Goal: Task Accomplishment & Management: Complete application form

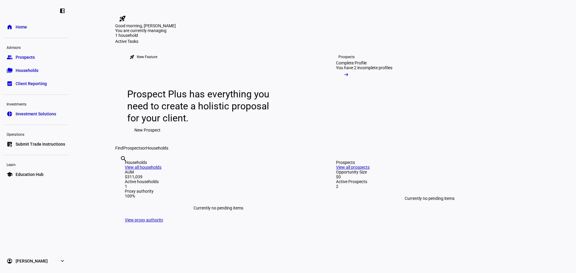
click at [23, 57] on span "Prospects" at bounding box center [25, 57] width 19 height 6
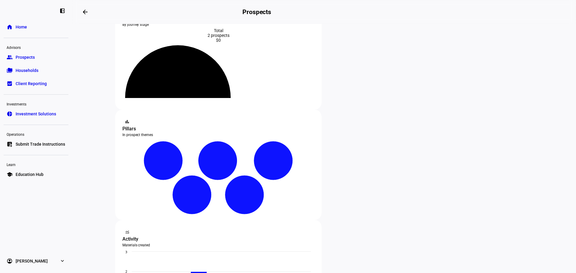
scroll to position [30, 0]
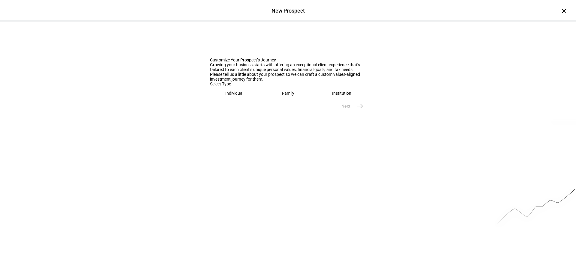
click at [228, 96] on div "Individual" at bounding box center [234, 93] width 18 height 5
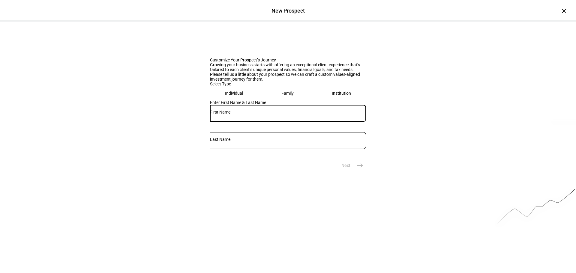
click at [225, 115] on input "text" at bounding box center [288, 112] width 156 height 5
type input "Deb"
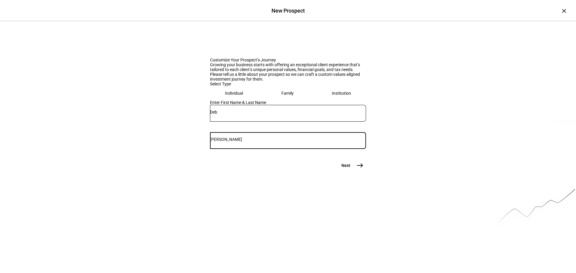
type input "[PERSON_NAME]"
click at [360, 172] on span "east" at bounding box center [360, 166] width 12 height 12
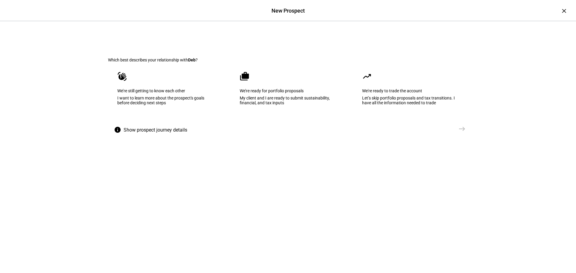
click at [159, 123] on eth-mega-radio-button "waving_hand We’re still getting to know each other I want to learn more about t…" at bounding box center [165, 92] width 115 height 61
click at [461, 133] on mat-icon "east" at bounding box center [462, 128] width 7 height 7
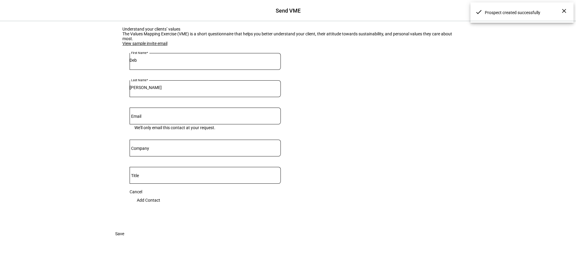
scroll to position [60, 0]
click at [156, 104] on eth-input "Last Name [PERSON_NAME]" at bounding box center [205, 93] width 151 height 27
click at [155, 113] on input "Email" at bounding box center [205, 115] width 151 height 5
click at [158, 116] on input "deb@" at bounding box center [205, 115] width 151 height 5
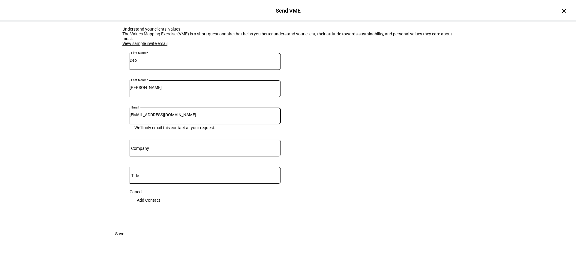
type input "[EMAIL_ADDRESS][DOMAIN_NAME]"
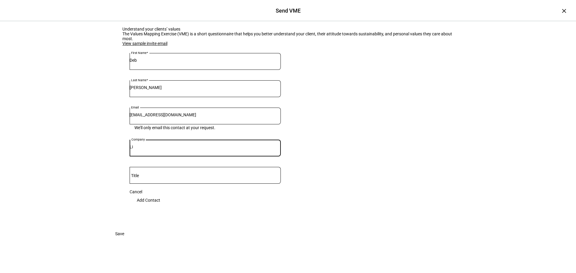
type input "L"
click at [160, 194] on span "Add Contact" at bounding box center [148, 200] width 23 height 12
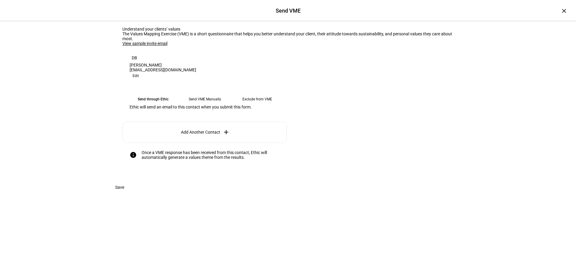
click at [199, 105] on eth-mega-radio-button "Send VME Manually" at bounding box center [204, 99] width 47 height 11
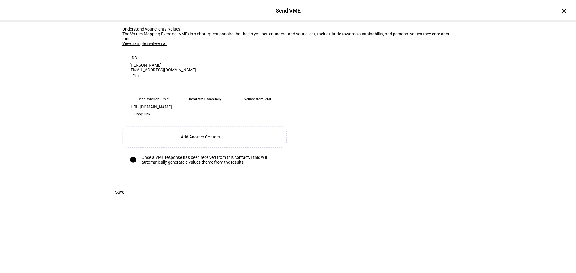
click at [150, 119] on span "Copy Link" at bounding box center [142, 115] width 16 height 10
click at [124, 198] on span "Save" at bounding box center [119, 192] width 9 height 12
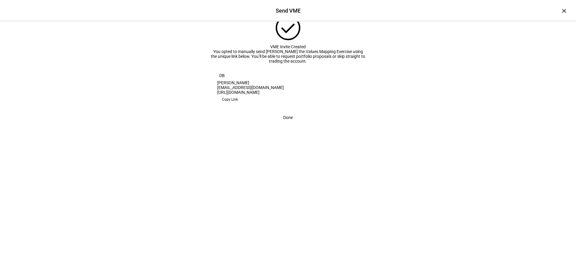
scroll to position [9, 0]
click at [289, 124] on span "Done" at bounding box center [288, 118] width 10 height 12
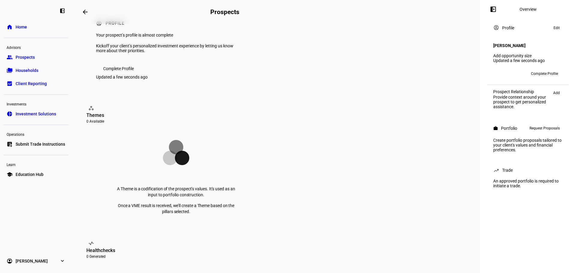
scroll to position [0, 0]
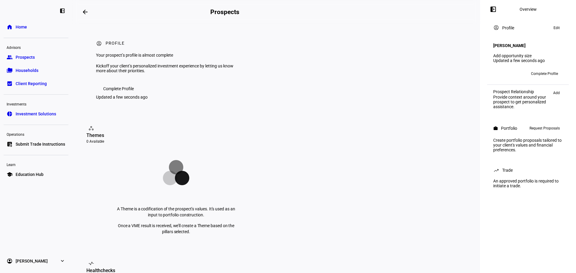
click at [495, 9] on mat-icon "left_panel_open" at bounding box center [493, 9] width 7 height 7
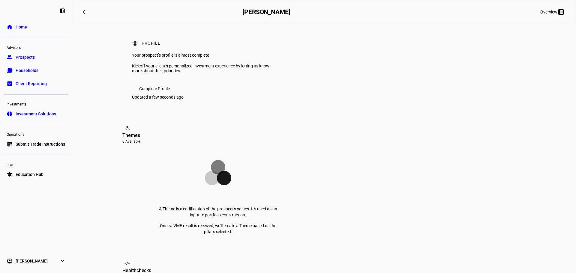
click at [31, 179] on link "school Education Hub" at bounding box center [36, 175] width 65 height 12
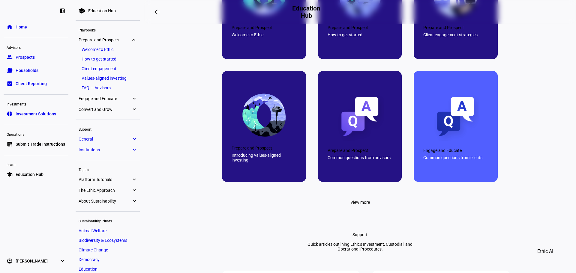
scroll to position [330, 0]
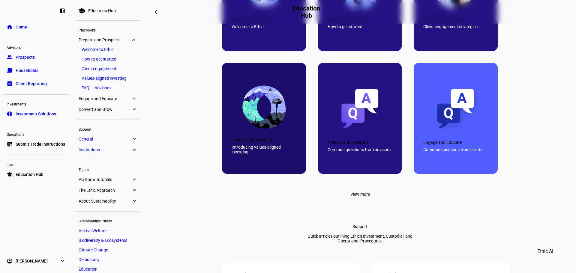
click at [260, 155] on div "Introducing values-aligned investing" at bounding box center [264, 150] width 65 height 10
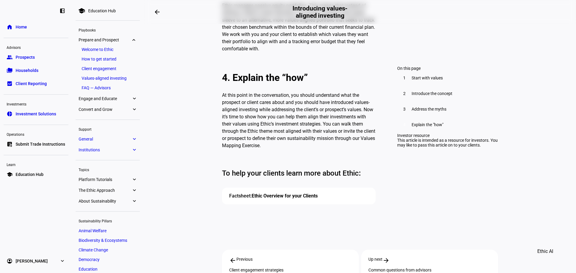
scroll to position [870, 0]
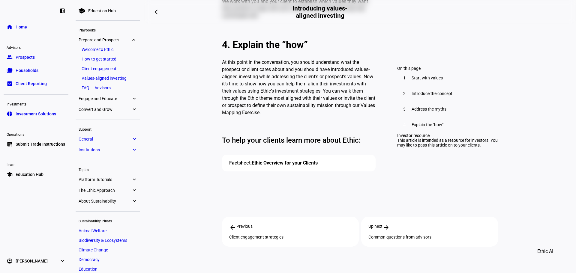
click at [272, 160] on link "Ethic Overview for your Clients" at bounding box center [285, 163] width 66 height 6
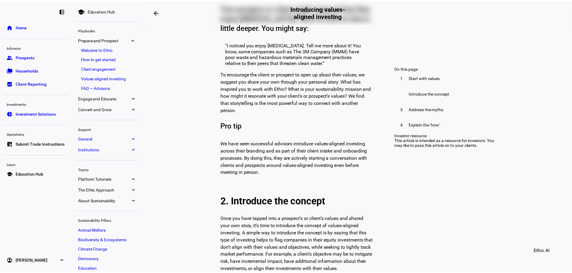
scroll to position [120, 0]
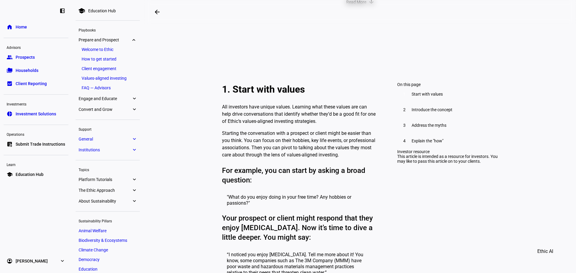
click at [26, 82] on span "Client Reporting" at bounding box center [31, 84] width 31 height 6
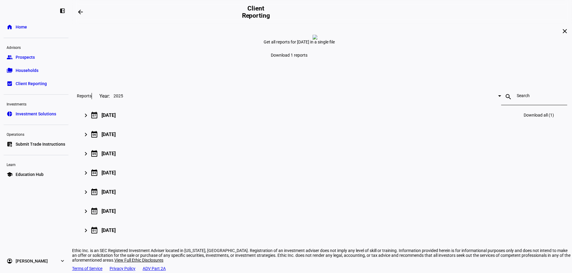
click at [116, 118] on div "[DATE]" at bounding box center [108, 116] width 14 height 6
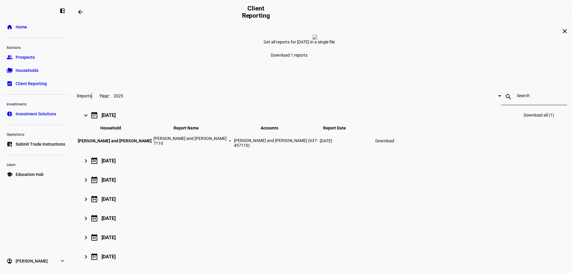
click at [152, 143] on span "[PERSON_NAME] and [PERSON_NAME]" at bounding box center [115, 141] width 74 height 5
click at [394, 143] on span "Download" at bounding box center [384, 141] width 19 height 5
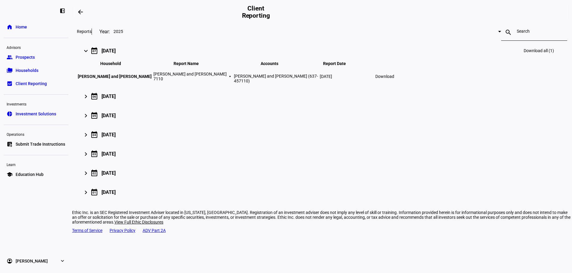
scroll to position [104, 0]
